Goal: Task Accomplishment & Management: Manage account settings

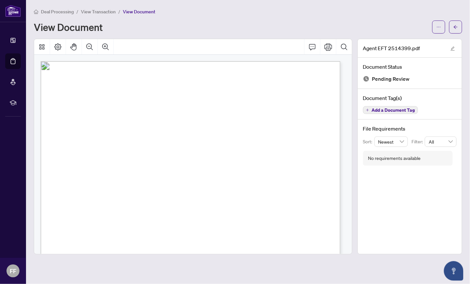
click at [47, 10] on span "Deal Processing" at bounding box center [57, 12] width 33 height 6
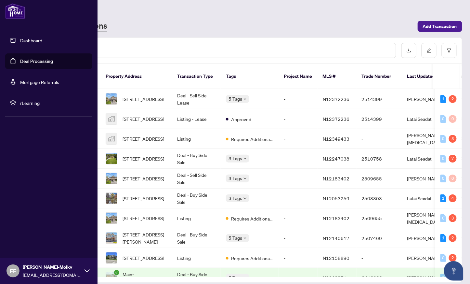
click at [29, 37] on link "Dashboard" at bounding box center [31, 40] width 22 height 6
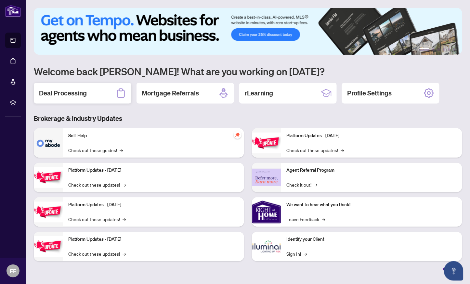
click at [82, 92] on h2 "Deal Processing" at bounding box center [63, 92] width 48 height 9
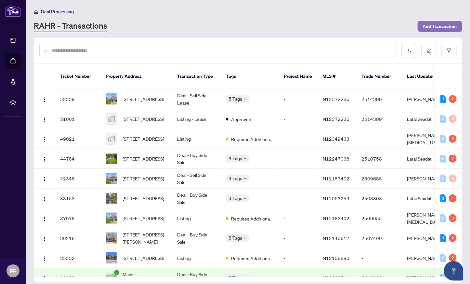
click at [443, 25] on span "Add Transaction" at bounding box center [440, 26] width 34 height 10
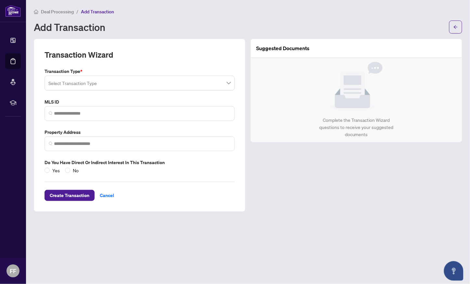
click at [60, 11] on span "Deal Processing" at bounding box center [57, 12] width 33 height 6
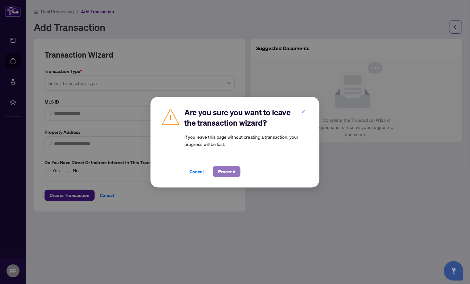
click at [228, 171] on span "Proceed" at bounding box center [226, 171] width 17 height 10
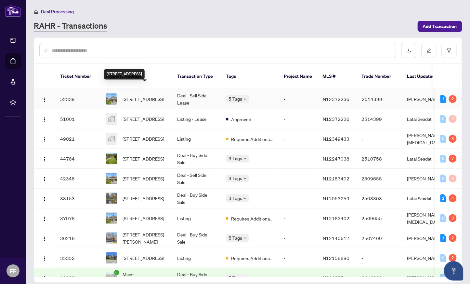
click at [141, 95] on span "[STREET_ADDRESS]" at bounding box center [144, 98] width 42 height 7
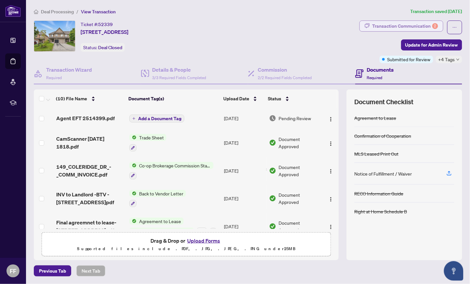
click at [401, 22] on div "Transaction Communication 2" at bounding box center [406, 26] width 66 height 10
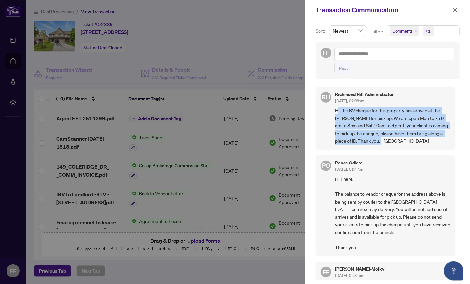
drag, startPoint x: 337, startPoint y: 111, endPoint x: 395, endPoint y: 143, distance: 66.4
click at [395, 143] on span "Hi, the BV cheque for this property has arrived at the [PERSON_NAME] for pick u…" at bounding box center [393, 126] width 116 height 38
drag, startPoint x: 335, startPoint y: 111, endPoint x: 401, endPoint y: 141, distance: 71.9
click at [401, 141] on span "Hi, the BV cheque for this property has arrived at the [PERSON_NAME] for pick u…" at bounding box center [393, 126] width 116 height 38
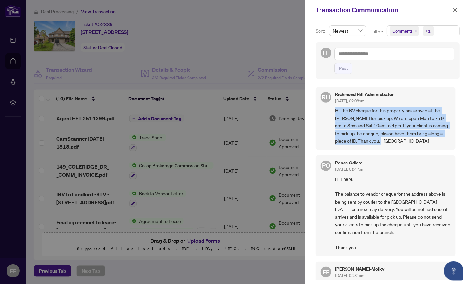
copy span "Hi, the BV cheque for this property has arrived at the [PERSON_NAME] for pick u…"
